Goal: Transaction & Acquisition: Subscribe to service/newsletter

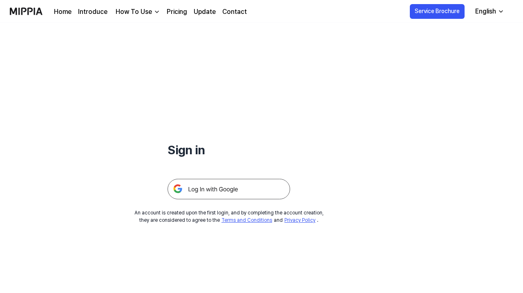
click at [238, 188] on img at bounding box center [229, 189] width 123 height 20
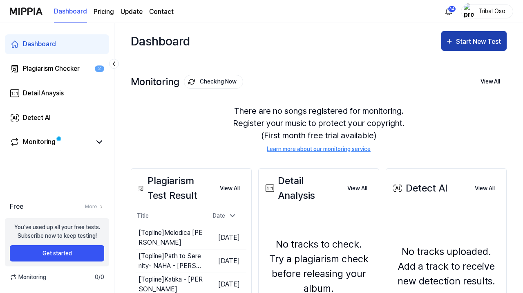
click at [475, 39] on div "Start New Test" at bounding box center [479, 41] width 47 height 11
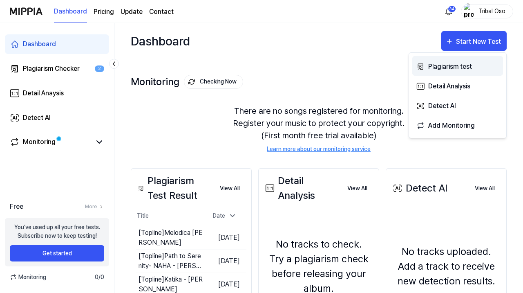
click at [466, 63] on div "Plagiarism test" at bounding box center [464, 66] width 71 height 11
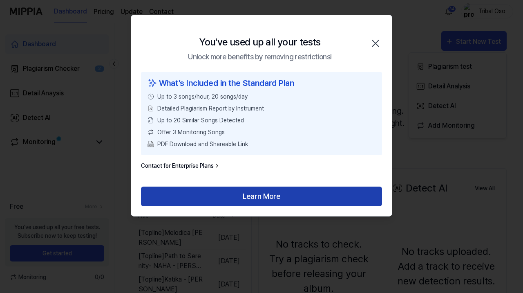
click at [260, 195] on button "Learn More" at bounding box center [261, 196] width 241 height 20
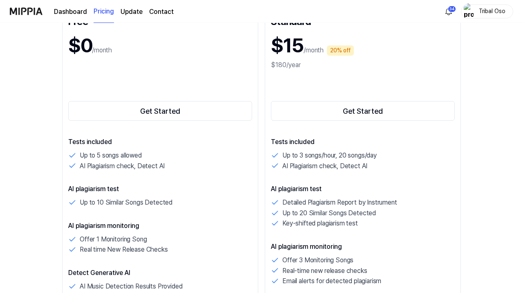
scroll to position [118, 0]
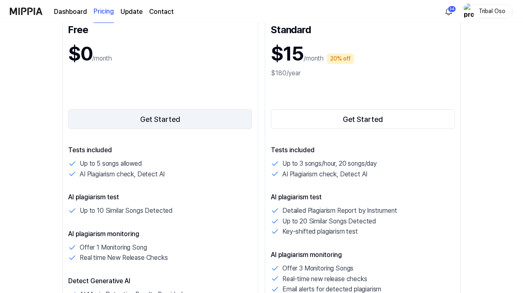
click at [165, 120] on button "Get Started" at bounding box center [160, 119] width 184 height 20
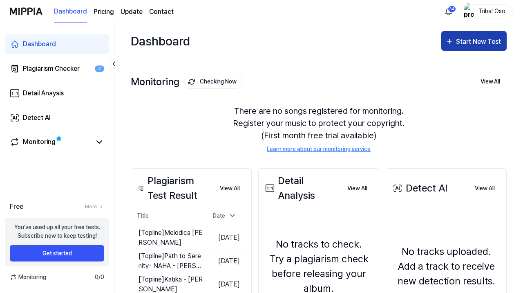
click at [472, 46] on div "Start New Test" at bounding box center [479, 41] width 47 height 11
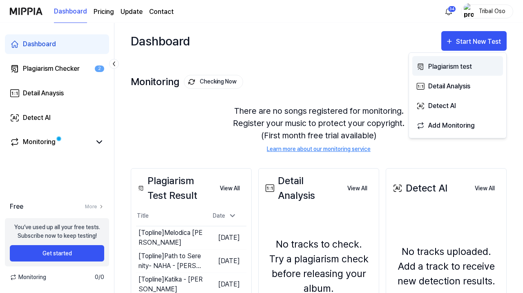
click at [465, 65] on div "Plagiarism test" at bounding box center [464, 66] width 71 height 11
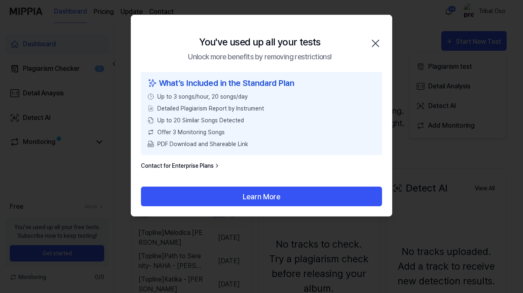
click at [378, 42] on icon "button" at bounding box center [376, 43] width 7 height 7
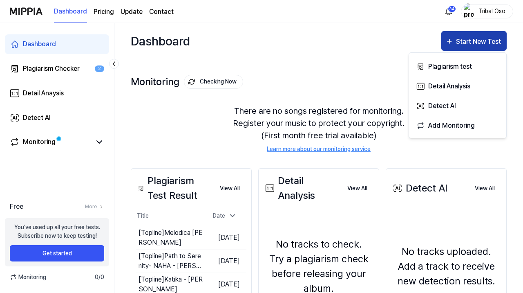
click at [470, 37] on div "Start New Test" at bounding box center [479, 41] width 47 height 11
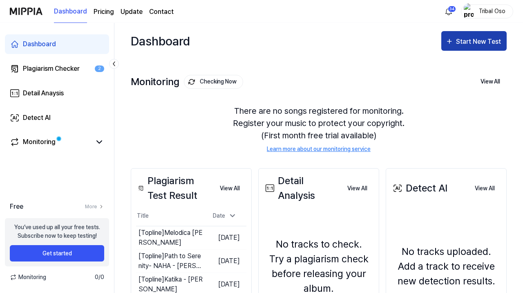
click at [474, 44] on div "Start New Test" at bounding box center [479, 41] width 47 height 11
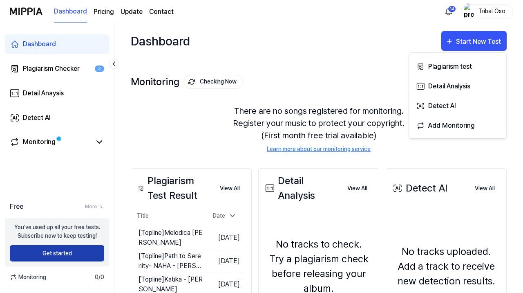
click at [61, 252] on button "Get started" at bounding box center [57, 253] width 94 height 16
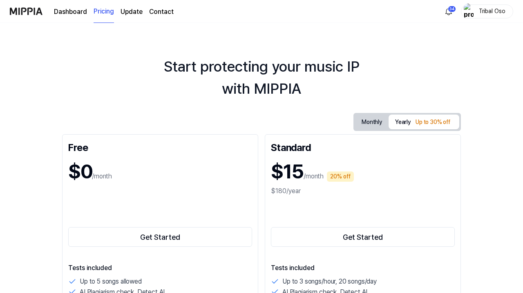
click at [373, 120] on button "Monthly" at bounding box center [372, 122] width 34 height 15
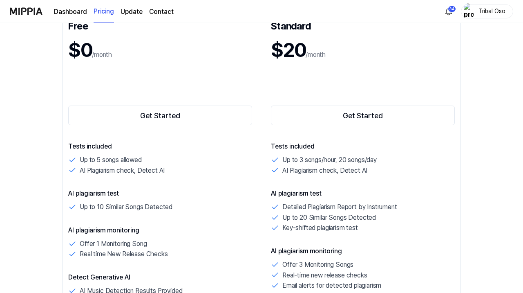
scroll to position [149, 0]
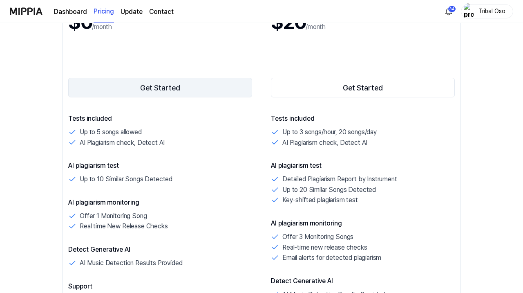
click at [173, 86] on button "Get Started" at bounding box center [160, 88] width 184 height 20
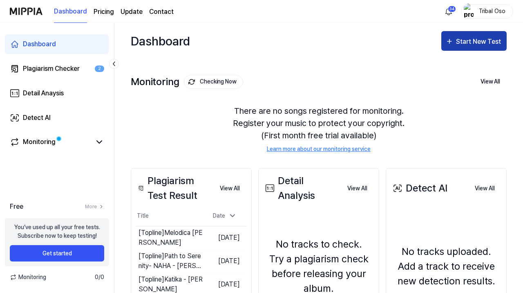
click at [485, 45] on div "Start New Test" at bounding box center [479, 41] width 47 height 11
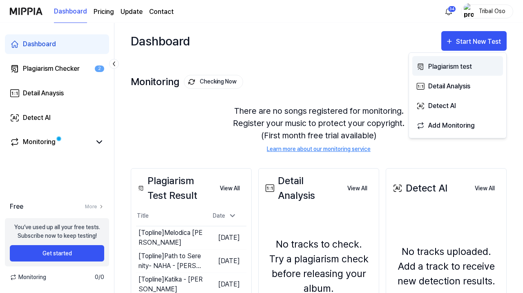
click at [462, 68] on div "Plagiarism test" at bounding box center [464, 66] width 71 height 11
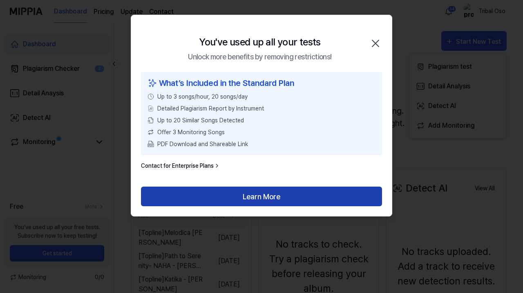
click at [272, 192] on button "Learn More" at bounding box center [261, 196] width 241 height 20
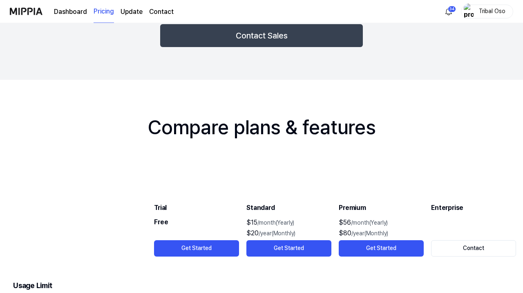
scroll to position [1259, 0]
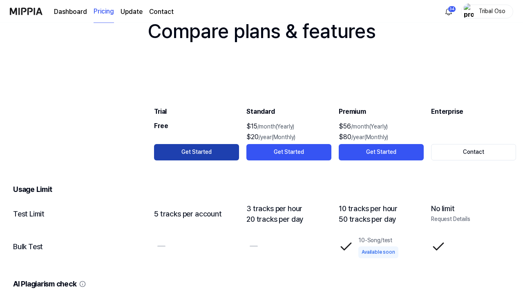
click at [191, 152] on button "Get Started" at bounding box center [196, 152] width 85 height 16
click at [191, 153] on button "Get Started" at bounding box center [196, 152] width 85 height 16
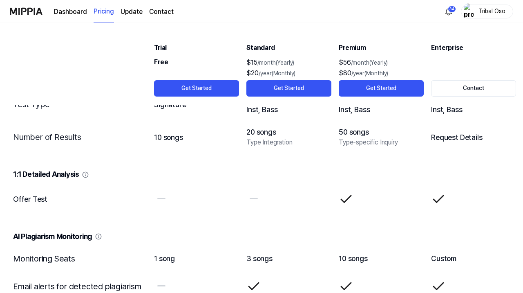
scroll to position [1639, 0]
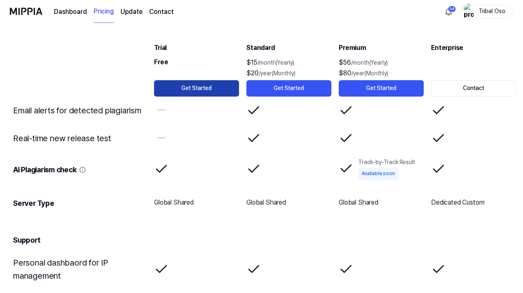
click at [198, 84] on button "Get Started" at bounding box center [196, 88] width 85 height 16
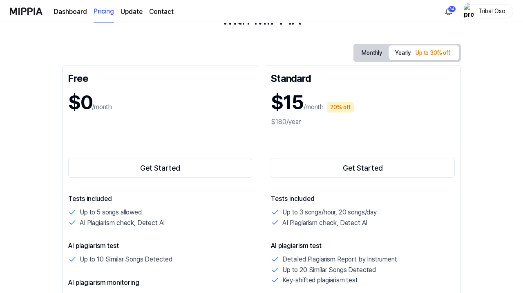
scroll to position [0, 0]
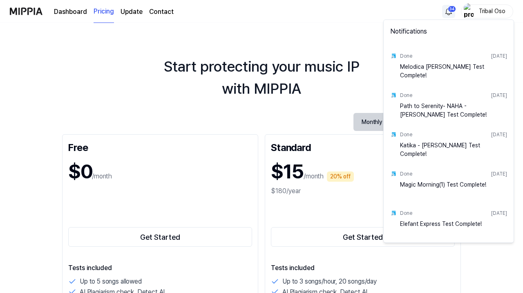
click at [446, 14] on html "Dashboard Pricing Update Contact 34 Tribal Oso Start protecting your music IP w…" at bounding box center [261, 146] width 523 height 293
click at [462, 76] on div "Melodica [PERSON_NAME] Test Complete!" at bounding box center [453, 71] width 107 height 16
click at [435, 69] on div "Melodica [PERSON_NAME] Test Complete!" at bounding box center [453, 71] width 107 height 16
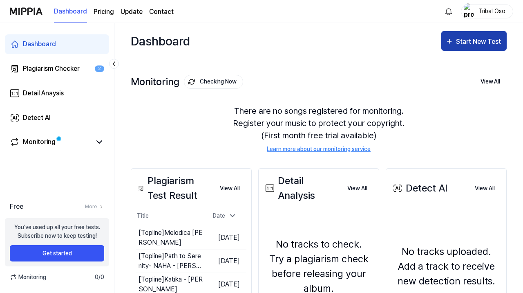
click at [483, 44] on div "Start New Test" at bounding box center [479, 41] width 47 height 11
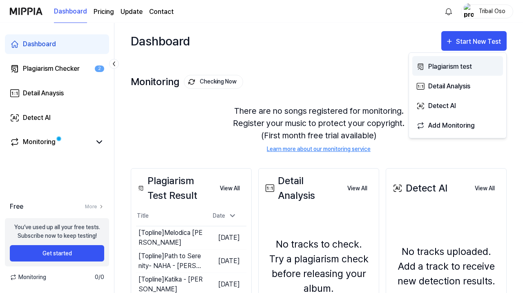
click at [464, 67] on div "Plagiarism test" at bounding box center [464, 66] width 71 height 11
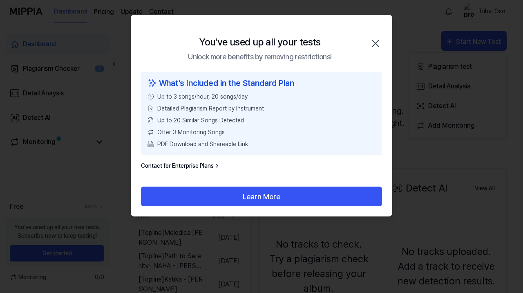
click at [379, 41] on icon "button" at bounding box center [376, 43] width 7 height 7
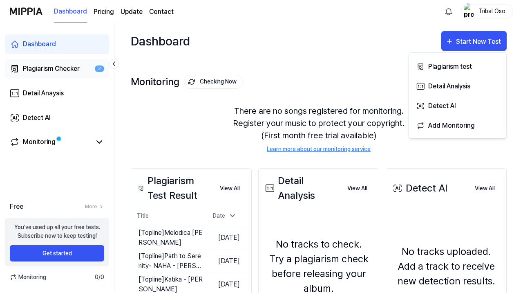
click at [76, 71] on div "Plagiarism Checker" at bounding box center [51, 69] width 57 height 10
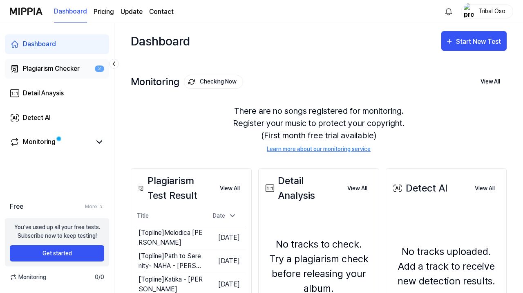
click at [60, 67] on div "Plagiarism Checker" at bounding box center [51, 69] width 57 height 10
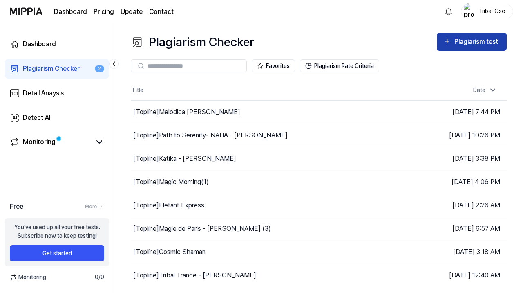
click at [481, 45] on div "Plagiarism test" at bounding box center [478, 41] width 46 height 11
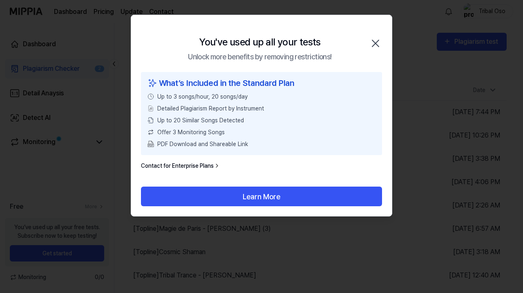
click at [374, 41] on icon "button" at bounding box center [375, 43] width 13 height 13
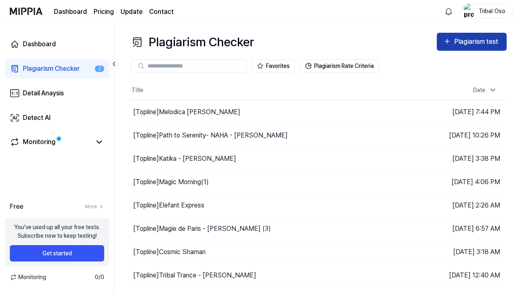
click at [471, 35] on button "Plagiarism test" at bounding box center [472, 42] width 70 height 18
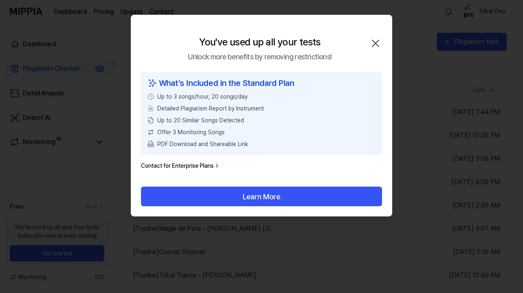
click at [376, 45] on icon "button" at bounding box center [375, 43] width 13 height 13
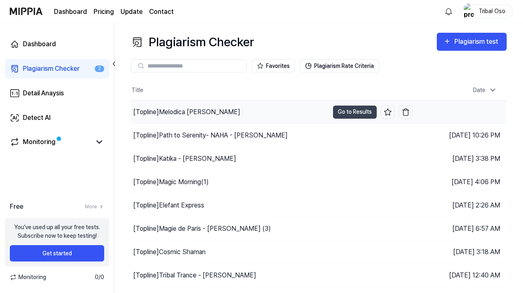
scroll to position [65, 0]
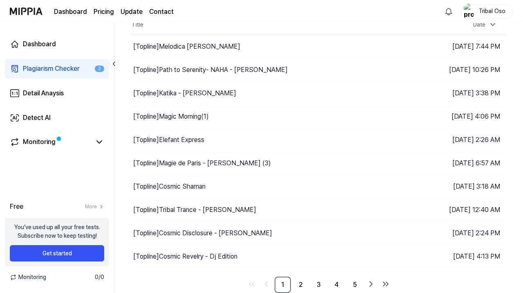
click at [487, 22] on nav "Dashboard Pricing Update Contact Tribal Oso" at bounding box center [261, 11] width 523 height 23
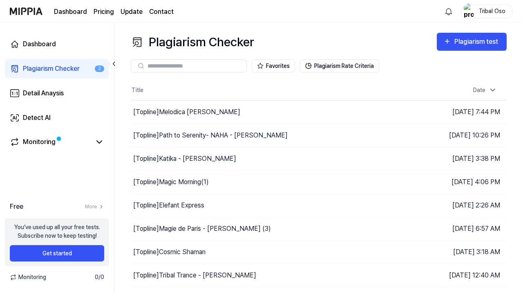
click at [458, 52] on div "Favorites Plagiarism Rate Criteria" at bounding box center [319, 65] width 376 height 29
click at [459, 49] on button "Plagiarism test" at bounding box center [472, 42] width 70 height 18
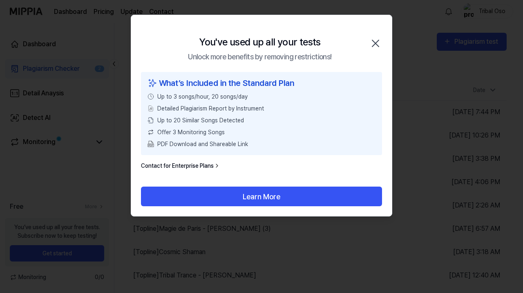
click at [375, 43] on icon "button" at bounding box center [376, 43] width 7 height 7
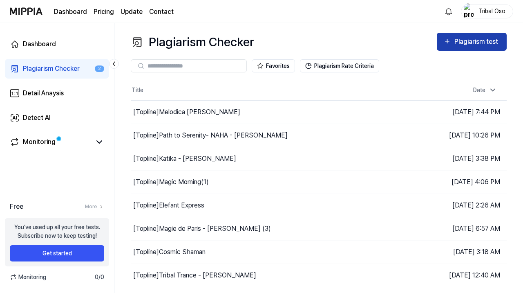
click at [461, 48] on button "Plagiarism test" at bounding box center [472, 42] width 70 height 18
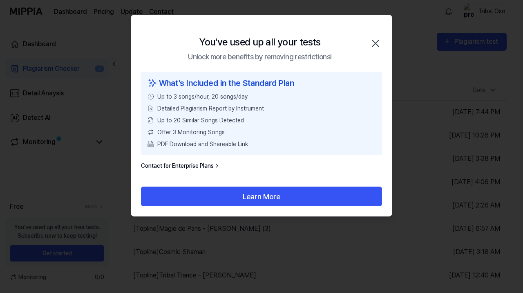
click at [375, 43] on icon "button" at bounding box center [376, 43] width 7 height 7
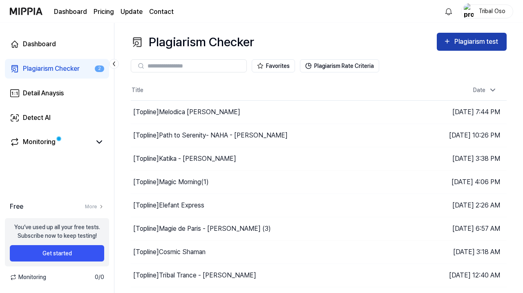
click at [446, 42] on icon "button" at bounding box center [448, 41] width 8 height 10
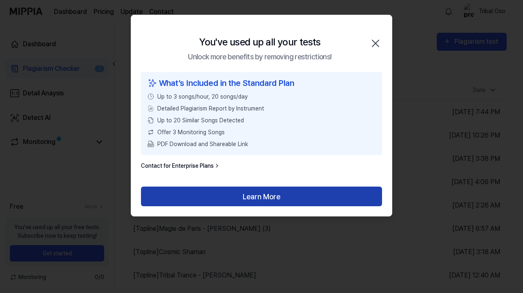
click at [330, 197] on button "Learn More" at bounding box center [261, 196] width 241 height 20
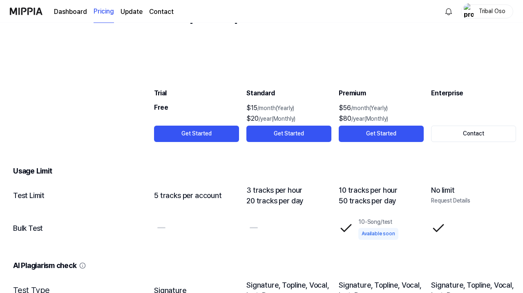
scroll to position [1298, 0]
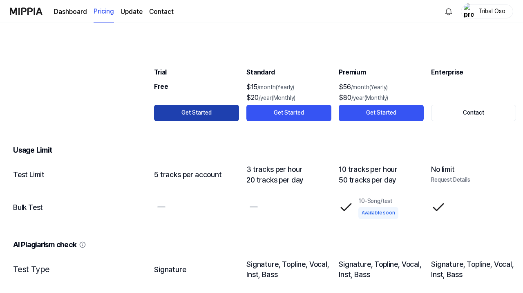
click at [198, 115] on button "Get Started" at bounding box center [196, 113] width 85 height 16
click at [193, 114] on button "Get Started" at bounding box center [196, 113] width 85 height 16
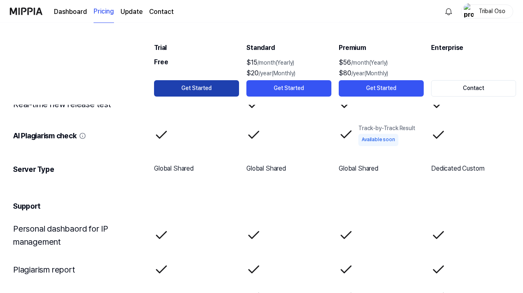
scroll to position [1851, 0]
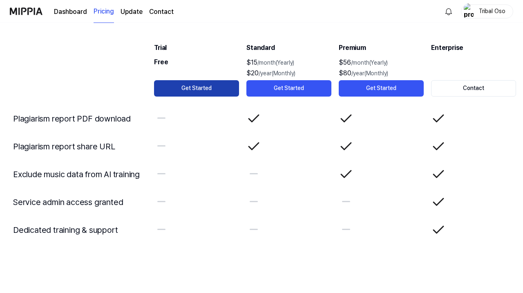
click at [195, 91] on button "Get Started" at bounding box center [196, 88] width 85 height 16
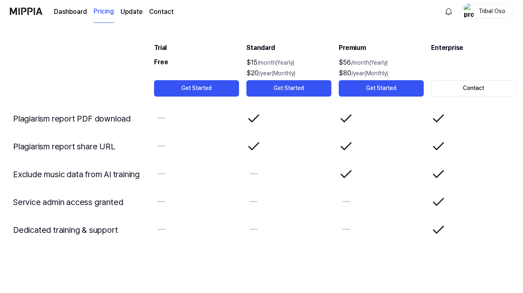
click at [127, 11] on link "Update" at bounding box center [132, 12] width 22 height 10
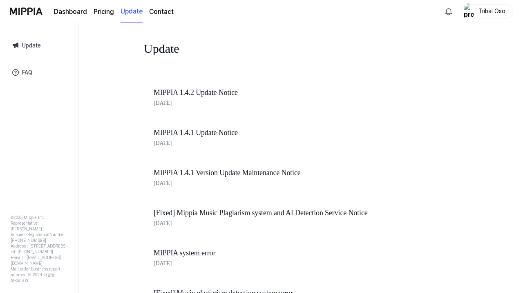
click at [105, 13] on page\) "Pricing" at bounding box center [104, 12] width 20 height 10
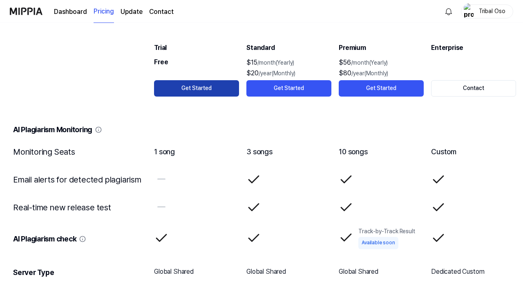
scroll to position [1572, 0]
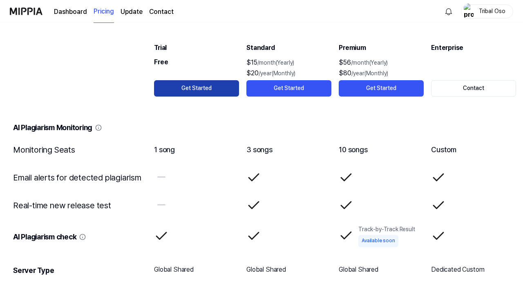
click at [204, 87] on button "Get Started" at bounding box center [196, 88] width 85 height 16
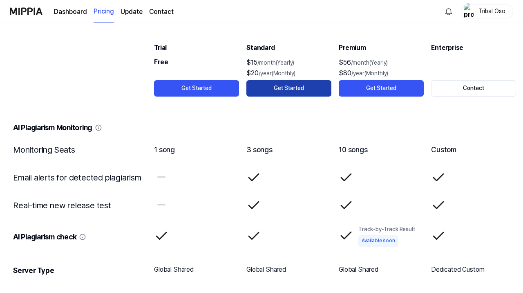
click at [280, 94] on button "Get Started" at bounding box center [289, 88] width 85 height 16
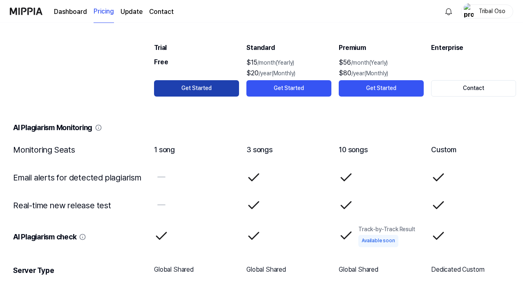
click at [211, 89] on button "Get Started" at bounding box center [196, 88] width 85 height 16
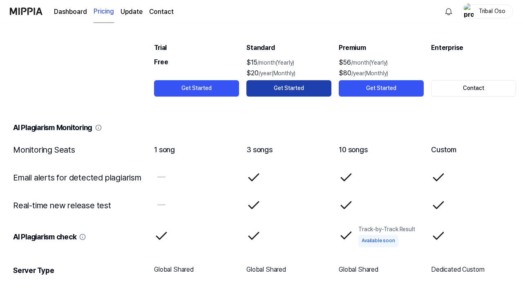
click at [313, 88] on button "Get Started" at bounding box center [289, 88] width 85 height 16
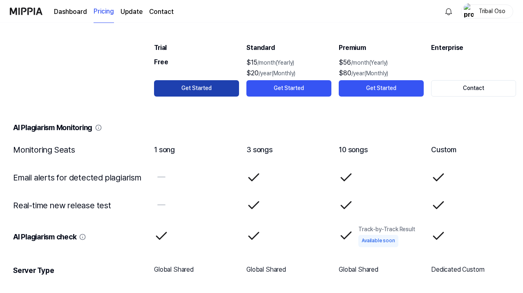
click at [203, 92] on button "Get Started" at bounding box center [196, 88] width 85 height 16
click at [197, 89] on button "Get Started" at bounding box center [196, 88] width 85 height 16
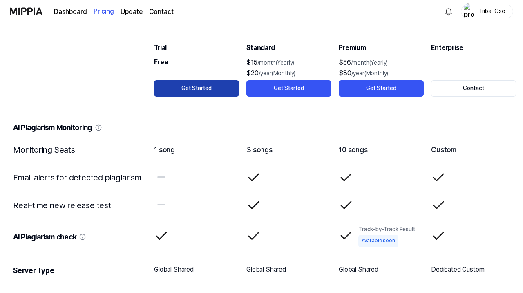
click at [187, 82] on button "Get Started" at bounding box center [196, 88] width 85 height 16
click at [175, 87] on button "Get Started" at bounding box center [196, 88] width 85 height 16
click at [176, 87] on button "Get Started" at bounding box center [196, 88] width 85 height 16
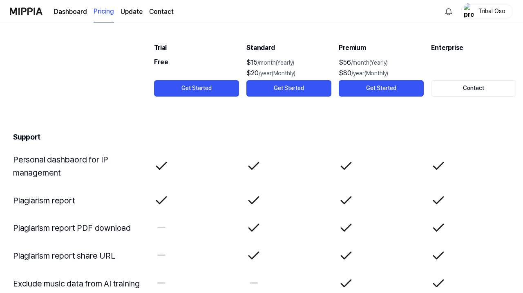
scroll to position [1851, 0]
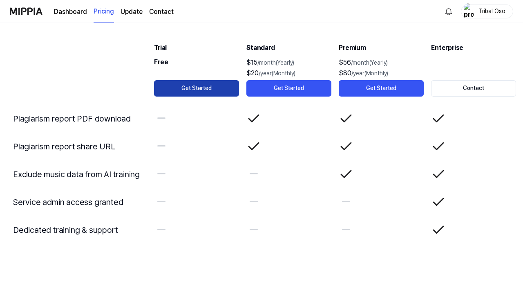
click at [201, 86] on button "Get Started" at bounding box center [196, 88] width 85 height 16
click at [102, 15] on page\) "Pricing" at bounding box center [104, 11] width 20 height 22
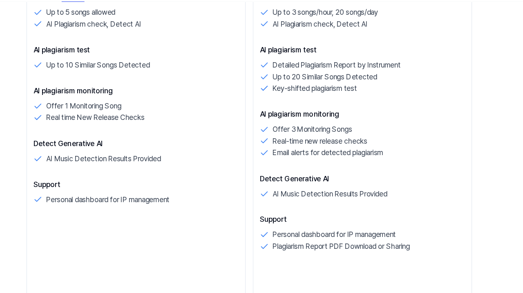
scroll to position [251, 0]
